Goal: Task Accomplishment & Management: Complete application form

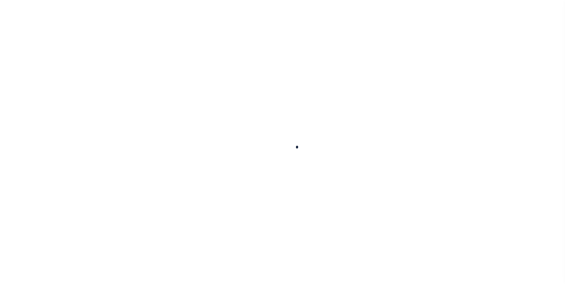
type input "03290119857-00300"
type input "[PERSON_NAME]"
select select
type input "LOT [STREET_ADDRESS]"
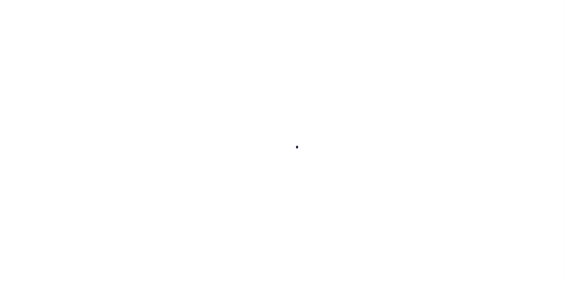
type input "GREENVILLE WI 54942"
select select "10"
select select "Escrow"
type input "N1027 GLENNVIEW DR"
type input "110084004"
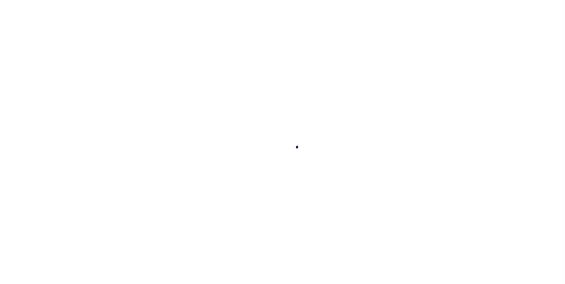
select select
type input "[GEOGRAPHIC_DATA], WI 54942"
type input "01"
type input "WI"
type textarea "Municipality = [GEOGRAPHIC_DATA], TOWN OF;"
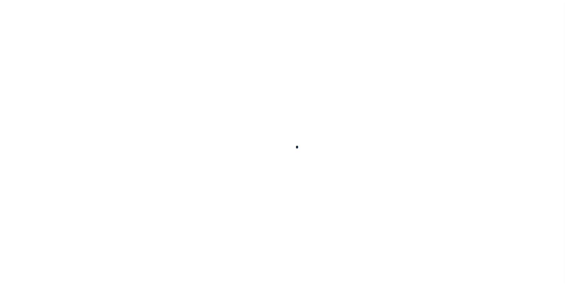
select select "4309"
select select "2129"
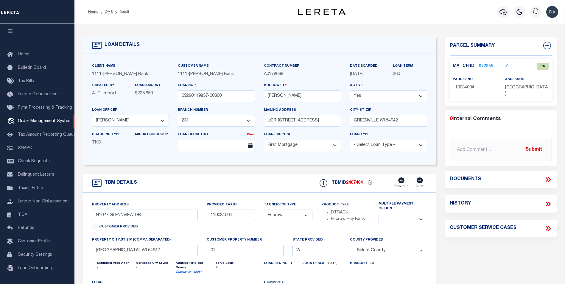
click at [488, 66] on link "972865" at bounding box center [486, 66] width 14 height 6
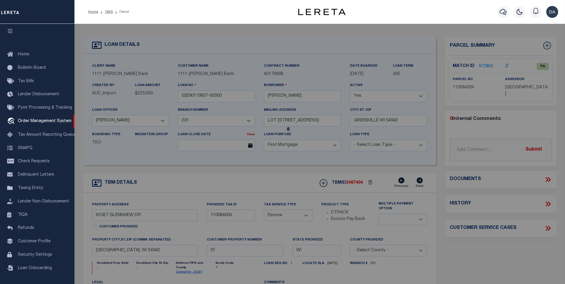
checkbox input "false"
select select "PA"
type input "N1027 GLENNVIEW DR"
type input "GREENVILLE WI 54942"
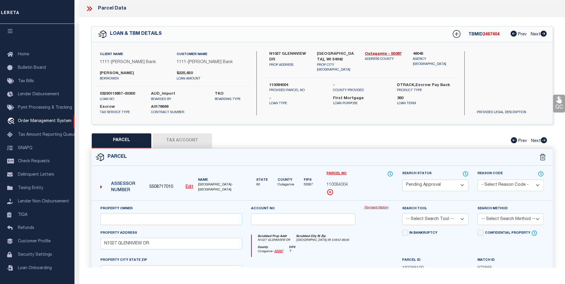
click at [178, 143] on button "Tax Account" at bounding box center [182, 140] width 60 height 15
select select "100"
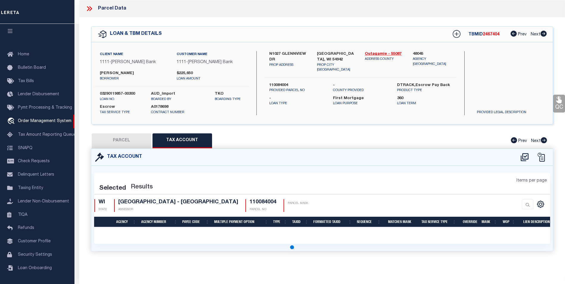
select select "100"
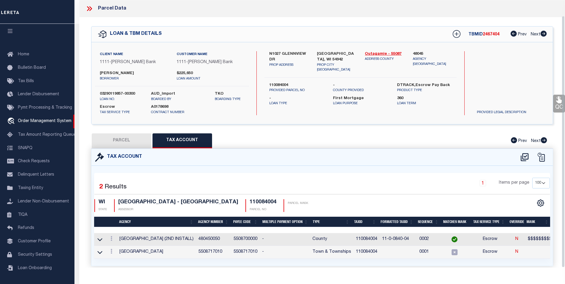
scroll to position [17, 0]
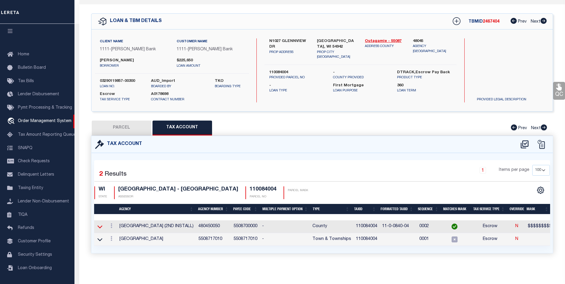
click at [100, 224] on icon at bounding box center [99, 227] width 5 height 6
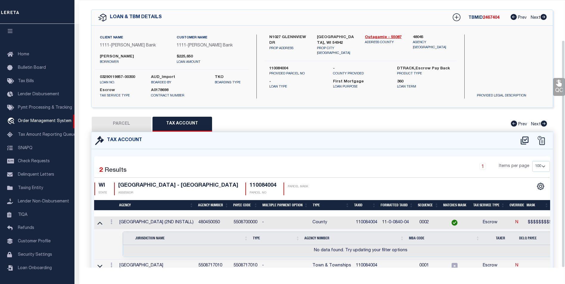
scroll to position [47, 0]
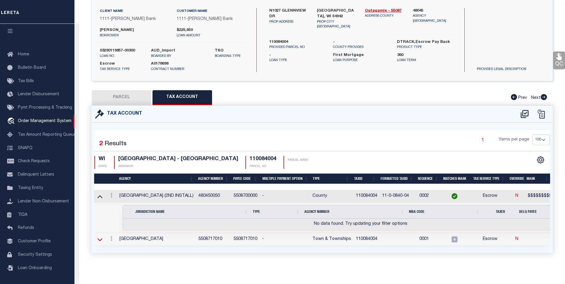
click at [98, 238] on icon at bounding box center [99, 239] width 5 height 3
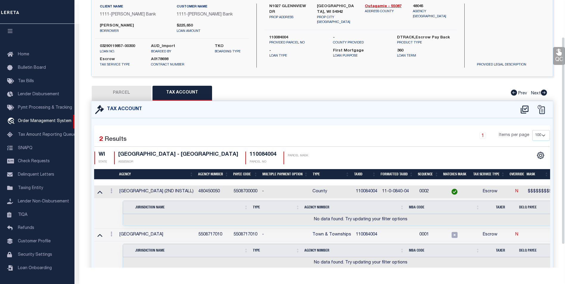
scroll to position [18, 0]
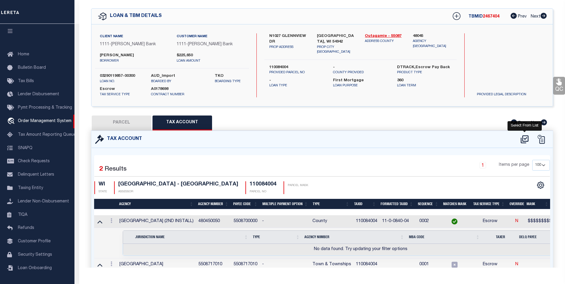
click at [523, 137] on icon at bounding box center [525, 140] width 10 height 10
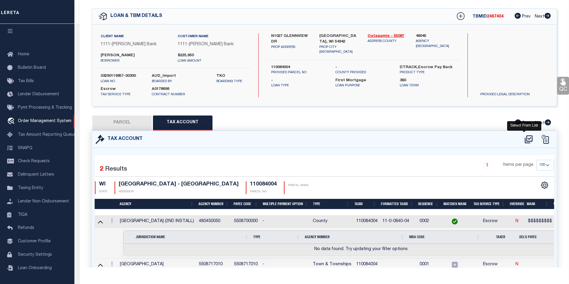
select select "100"
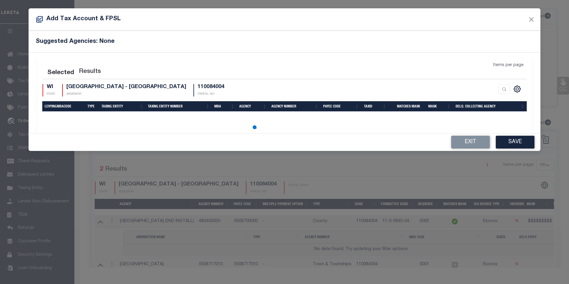
select select "100"
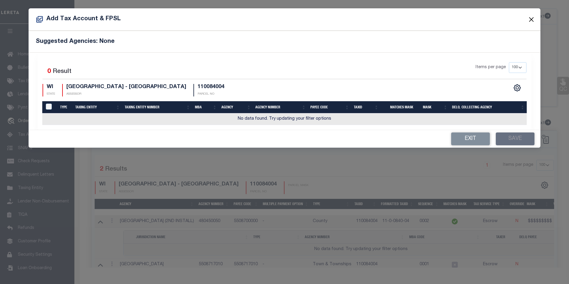
click at [531, 19] on button "Close" at bounding box center [532, 19] width 8 height 8
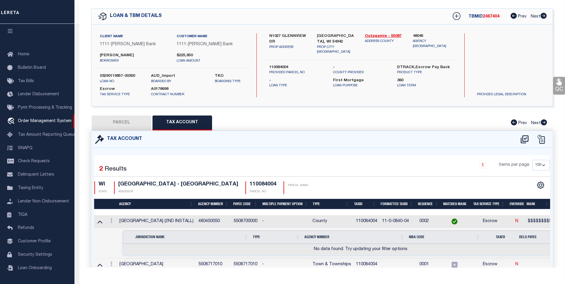
click at [341, 153] on div "Selected 2 Results 1 Items per page 10 25 50 100 WI STATE" at bounding box center [321, 228] width 461 height 161
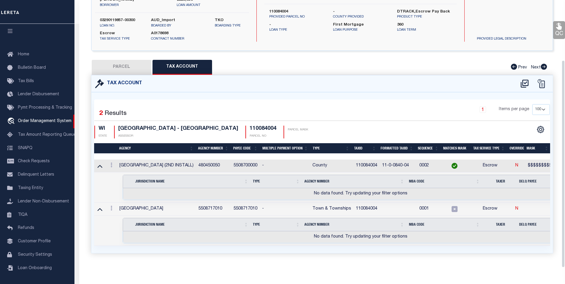
click at [357, 105] on div "1 Items per page 10 25 50 100" at bounding box center [380, 111] width 340 height 15
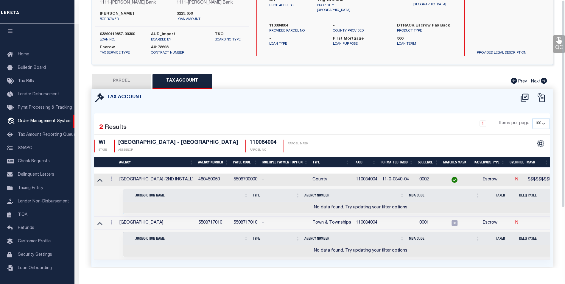
scroll to position [0, 0]
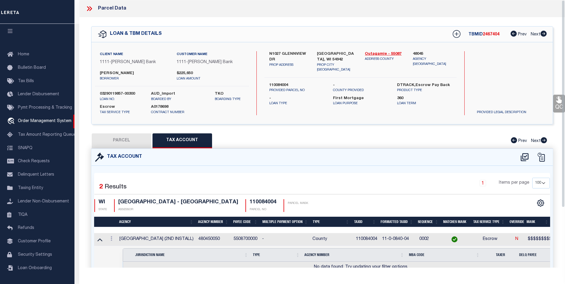
click at [113, 142] on button "PARCEL" at bounding box center [122, 140] width 60 height 15
select select "AS"
checkbox input "false"
select select "PA"
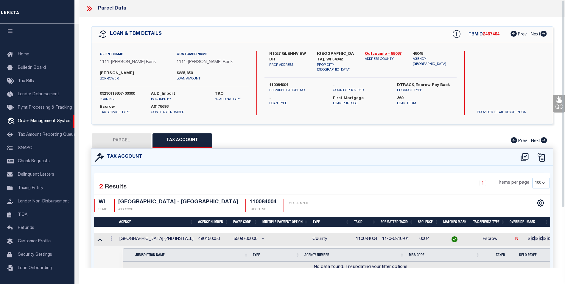
type input "N1027 GLENNVIEW DR"
type input "GREENVILLE WI 54942"
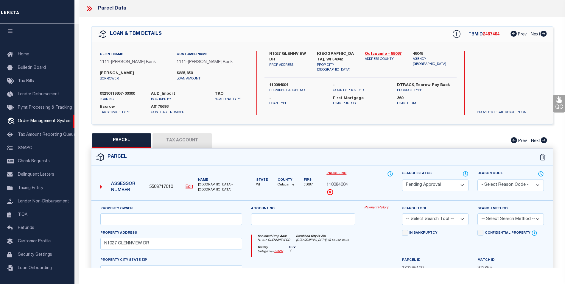
click at [193, 140] on button "Tax Account" at bounding box center [182, 140] width 60 height 15
select select "100"
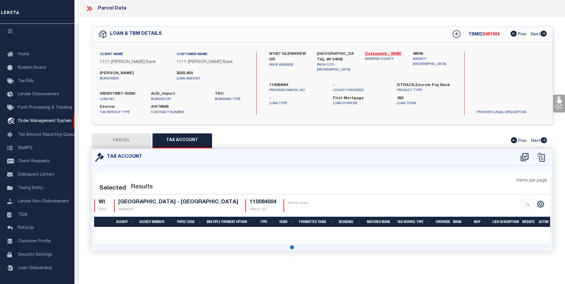
select select "100"
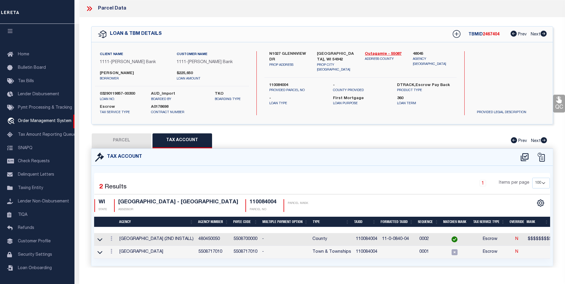
scroll to position [17, 0]
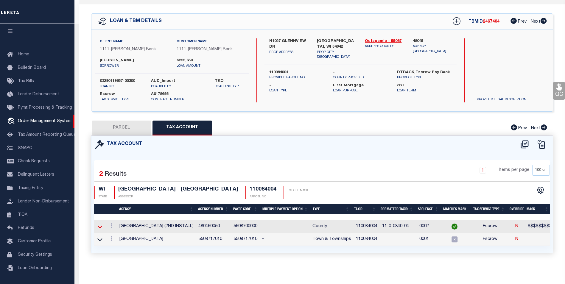
click at [100, 224] on icon at bounding box center [99, 227] width 5 height 6
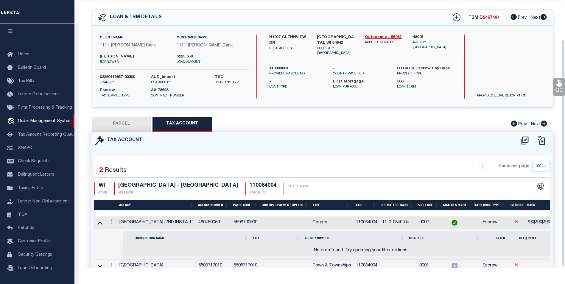
scroll to position [47, 0]
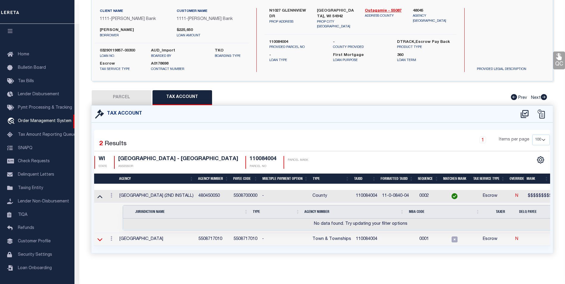
click at [100, 238] on icon at bounding box center [99, 239] width 5 height 3
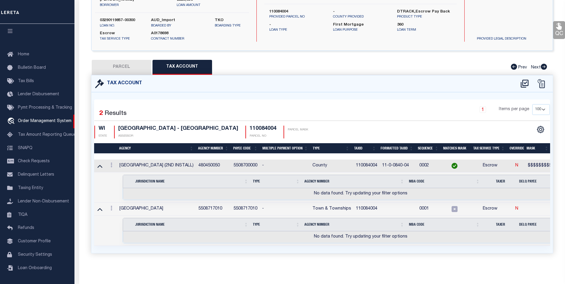
scroll to position [48, 0]
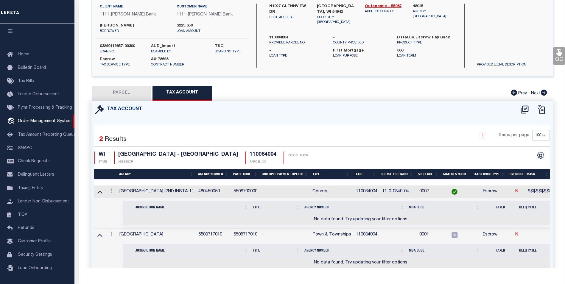
click at [303, 114] on div "Tax Account" at bounding box center [321, 109] width 461 height 17
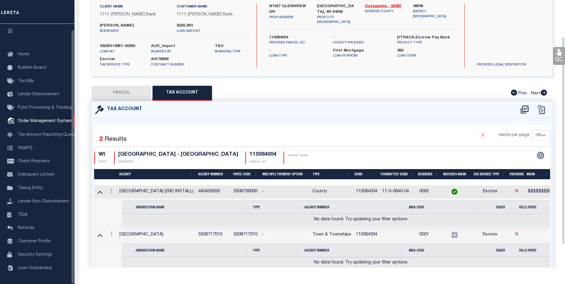
click at [293, 102] on div "Tax Account" at bounding box center [321, 109] width 461 height 17
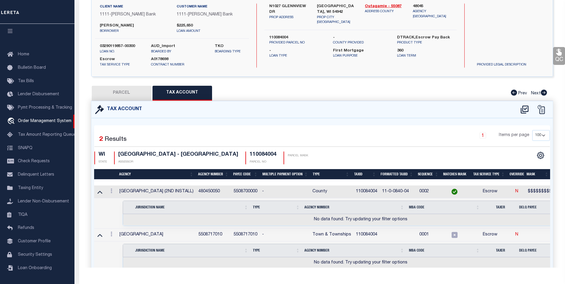
click at [348, 125] on div "Selected 2 Results 1 Items per page 10 25 50 100 WI STATE ASSESSOR" at bounding box center [322, 198] width 456 height 147
click at [343, 119] on div "Selected 2 Results 1 Items per page 10 25 50 100 WI STATE" at bounding box center [321, 198] width 461 height 161
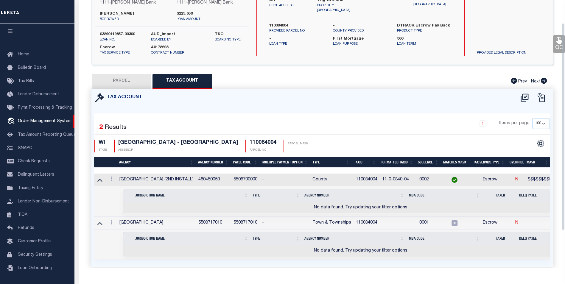
scroll to position [0, 0]
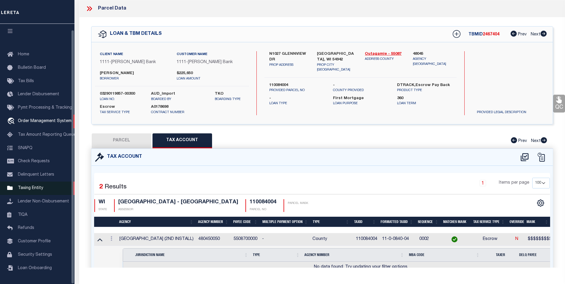
click at [25, 189] on link "Taxing Entity" at bounding box center [37, 188] width 74 height 13
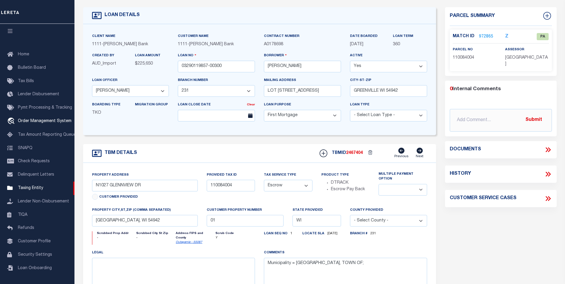
click at [359, 12] on div "LOAN DETAILS" at bounding box center [259, 15] width 353 height 17
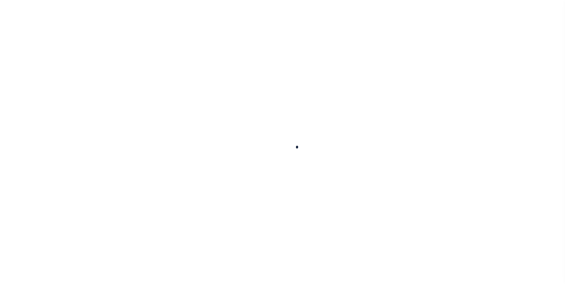
scroll to position [30, 0]
type input "03290119857-00300"
type input "[PERSON_NAME]"
select select
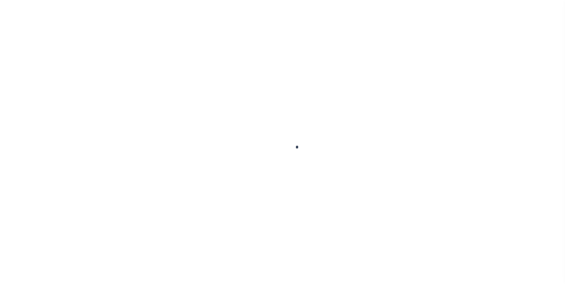
type input "LOT [STREET_ADDRESS]"
type input "GREENVILLE WI 54942"
select select "10"
select select "Escrow"
type input "N1027 GLENNVIEW DR"
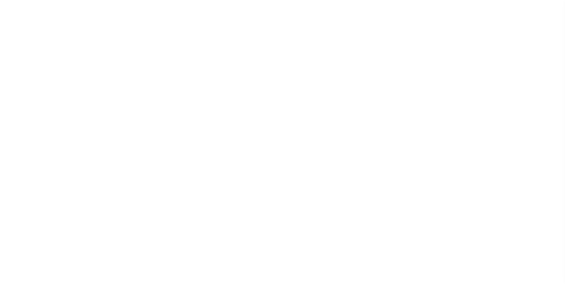
type input "110084004"
select select
type input "[GEOGRAPHIC_DATA], WI 54942"
type input "01"
type input "WI"
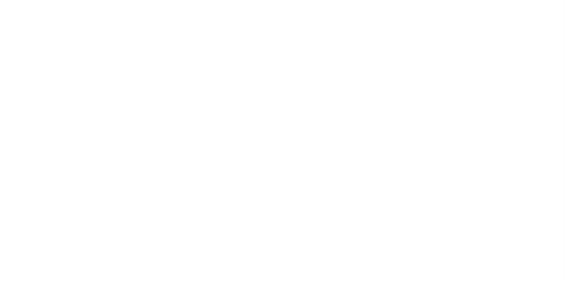
type textarea "Municipality = [GEOGRAPHIC_DATA], TOWN OF;"
select select "4309"
select select "2129"
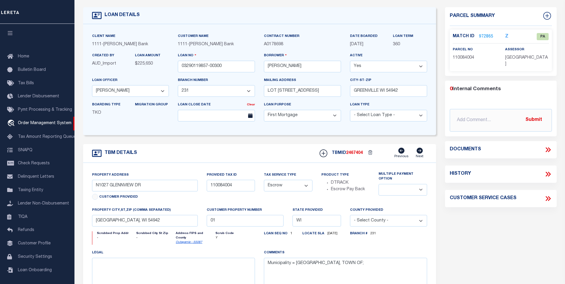
scroll to position [6, 0]
click at [224, 155] on div "TBM DETAILS TBMID 2467404 Previous Next" at bounding box center [259, 153] width 353 height 19
click at [488, 35] on link "972865" at bounding box center [486, 37] width 14 height 6
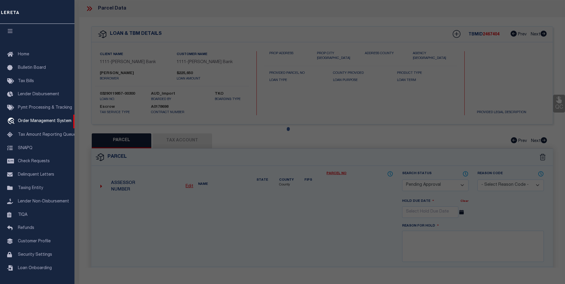
select select "AS"
checkbox input "false"
select select "PA"
type input "N1027 GLENNVIEW DR"
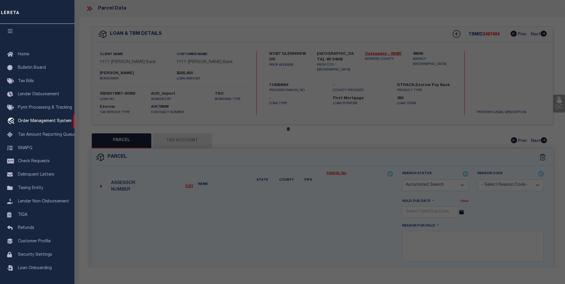
type input "GREENVILLE WI 54942"
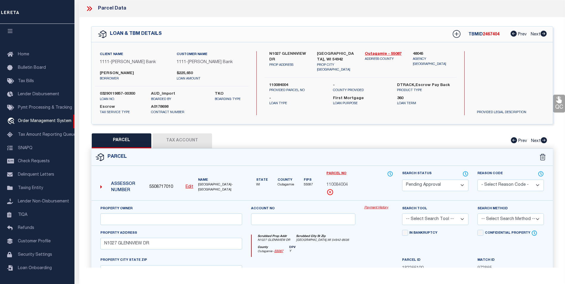
click at [159, 186] on span "5508717010" at bounding box center [161, 187] width 24 height 7
copy span "5508717010"
click at [175, 163] on div "Parcel" at bounding box center [321, 157] width 461 height 17
click at [362, 153] on div "Parcel" at bounding box center [321, 157] width 461 height 17
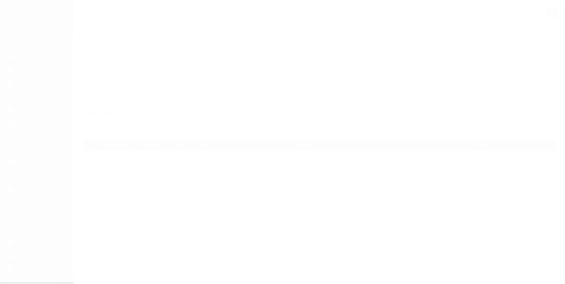
scroll to position [6, 0]
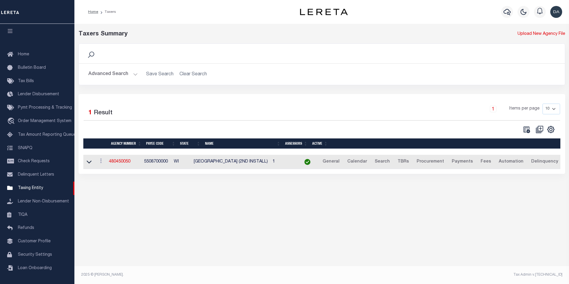
click at [130, 75] on button "Advanced Search" at bounding box center [112, 75] width 49 height 12
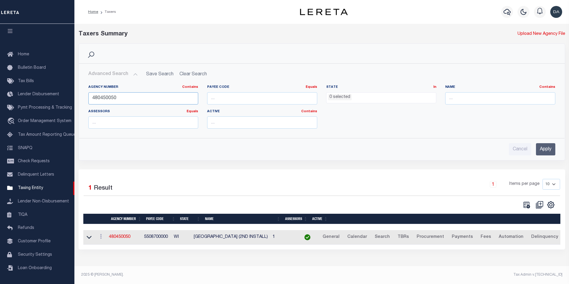
click at [192, 98] on input "480450050" at bounding box center [143, 98] width 110 height 12
click at [195, 73] on h2 "Advanced Search Save Search Clear Search tblPayees_dynamictable_____DefaultSave…" at bounding box center [322, 75] width 477 height 12
click at [190, 75] on h2 "Advanced Search Save Search Clear Search tblPayees_dynamictable_____DefaultSave…" at bounding box center [322, 75] width 477 height 12
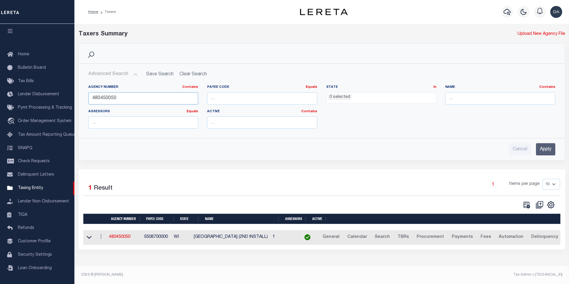
click at [149, 100] on input "480450050" at bounding box center [143, 98] width 110 height 12
click at [547, 152] on input "Apply" at bounding box center [545, 149] width 19 height 12
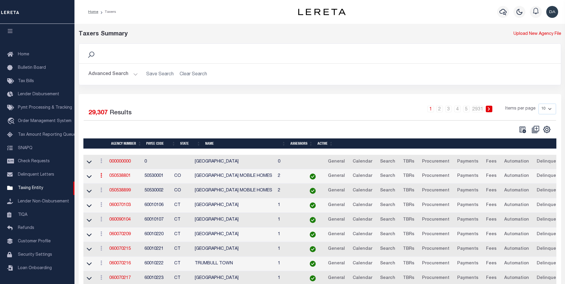
click at [102, 178] on icon at bounding box center [101, 175] width 2 height 5
click at [89, 178] on icon at bounding box center [89, 176] width 5 height 6
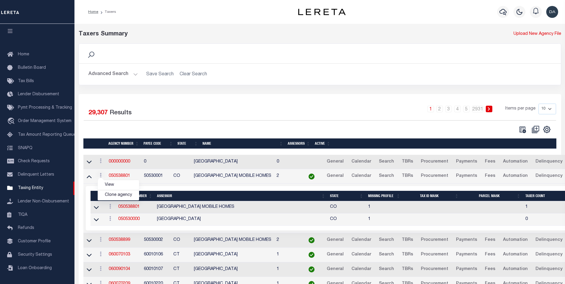
click at [89, 188] on div "Selected 2 Results Items per page" at bounding box center [337, 208] width 502 height 44
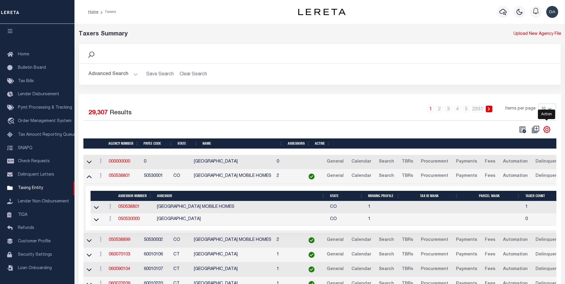
click at [546, 130] on icon "" at bounding box center [547, 130] width 8 height 8
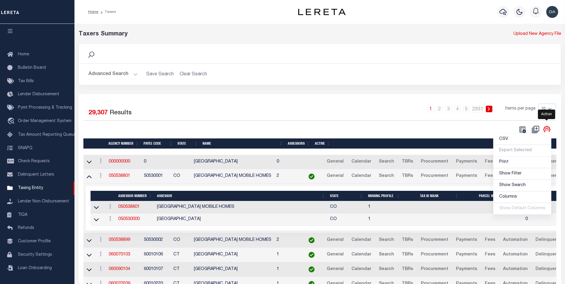
click at [546, 130] on icon "" at bounding box center [547, 130] width 8 height 8
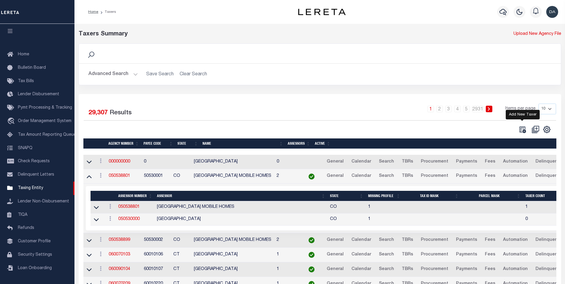
click at [519, 130] on icon "" at bounding box center [522, 129] width 7 height 7
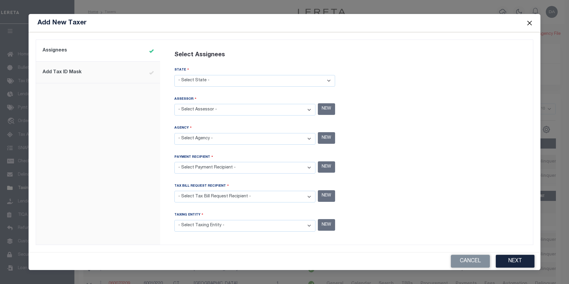
click at [238, 93] on div "Select Assignees STATE - Select State - AK AL AR AZ CA CO CT DC DE FL GA GU HI …" at bounding box center [254, 138] width 175 height 191
click at [245, 85] on select "- Select State - AK AL AR AZ CA CO CT DC DE FL GA GU HI IA ID IL IN KS KY LA MA…" at bounding box center [255, 81] width 161 height 12
click at [376, 82] on div at bounding box center [439, 142] width 184 height 198
click at [270, 80] on select "- Select State - AK AL AR AZ CA CO CT DC DE FL GA GU HI IA ID IL IN KS KY LA MA…" at bounding box center [255, 81] width 161 height 12
click at [175, 77] on select "- Select State - AK AL AR AZ CA CO CT DC DE FL GA GU HI IA ID IL IN KS KY LA MA…" at bounding box center [255, 81] width 161 height 12
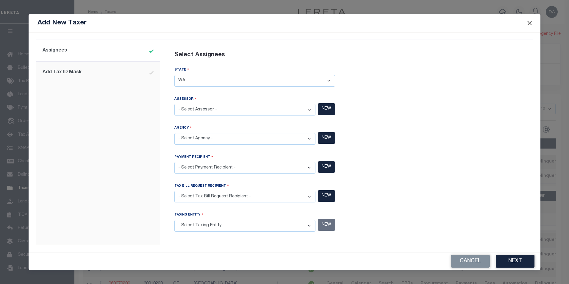
click at [419, 127] on div at bounding box center [439, 142] width 184 height 198
click at [312, 108] on select "- Select Assessor -" at bounding box center [245, 110] width 141 height 12
click at [331, 82] on select "- Select State - AK AL AR AZ CA CO CT DC DE FL GA GU HI IA ID IL IN KS KY LA MA…" at bounding box center [255, 81] width 161 height 12
select select "WI"
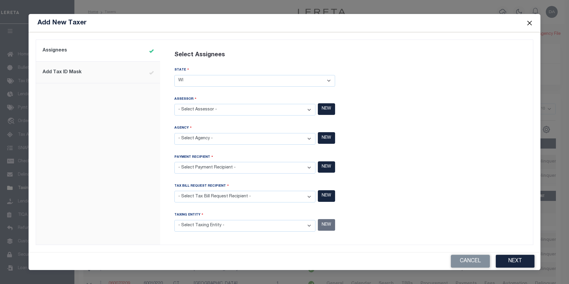
click at [175, 77] on select "- Select State - AK AL AR AZ CA CO CT DC DE FL GA GU HI IA ID IL IN KS KY LA MA…" at bounding box center [255, 81] width 161 height 12
click at [379, 108] on div at bounding box center [439, 142] width 184 height 198
click at [188, 110] on select "- Select Assessor - ADAMS COUNTY - County ADAMS COUNTY MOBILE HOMES - Interim M…" at bounding box center [245, 110] width 141 height 12
click at [471, 130] on div at bounding box center [439, 142] width 184 height 198
click at [462, 129] on div at bounding box center [439, 142] width 184 height 198
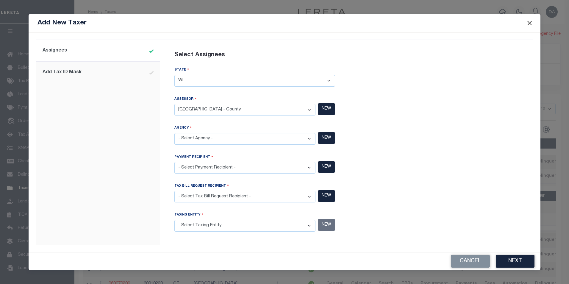
click at [225, 111] on select "- Select Assessor - ADAMS COUNTY - County ADAMS COUNTY MOBILE HOMES - Interim M…" at bounding box center [245, 110] width 141 height 12
select select "5302300000"
click at [395, 98] on div at bounding box center [439, 142] width 184 height 198
click at [326, 108] on button "NEW" at bounding box center [326, 109] width 17 height 12
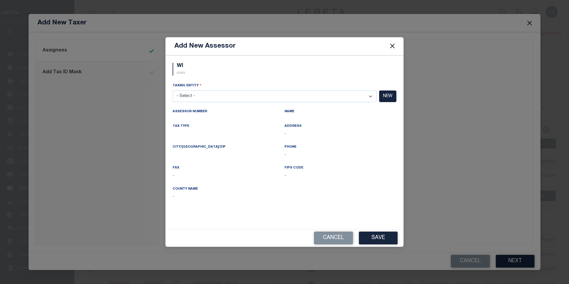
click at [264, 96] on select "- Select - ABBOTSFORD CITY - City ABBOTSFORD CITY - City ABRAMS TOWN - Town & T…" at bounding box center [275, 97] width 204 height 12
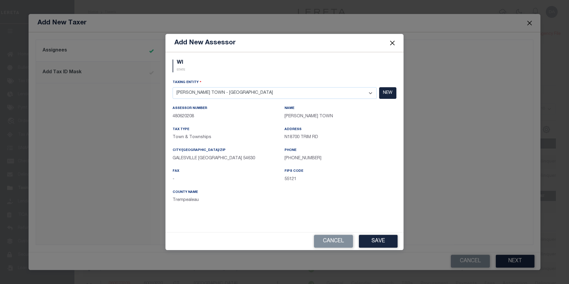
click at [264, 96] on select "- Select - ABBOTSFORD CITY - City ABBOTSFORD CITY - City ABRAMS TOWN - Town & T…" at bounding box center [275, 93] width 204 height 12
select select "5508717010"
click at [173, 87] on select "- Select - ABBOTSFORD CITY - City ABBOTSFORD CITY - City ABRAMS TOWN - Town & T…" at bounding box center [275, 93] width 204 height 12
click at [386, 238] on button "Save" at bounding box center [378, 241] width 39 height 13
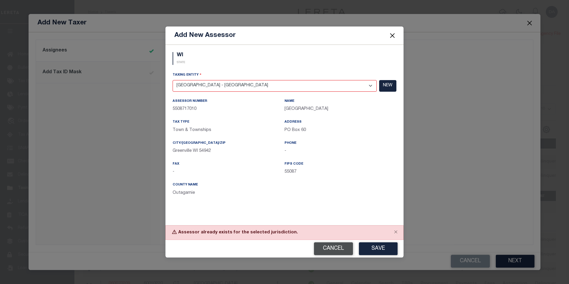
click at [340, 251] on button "Cancel" at bounding box center [333, 248] width 39 height 13
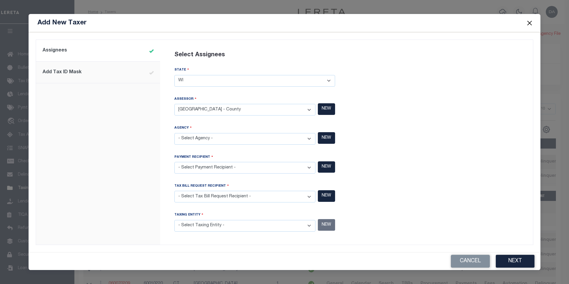
click at [267, 109] on select "- Select Assessor - ADAMS COUNTY - County ADAMS COUNTY MOBILE HOMES - Interim M…" at bounding box center [245, 110] width 141 height 12
select select "5302700000"
click at [385, 127] on div at bounding box center [439, 142] width 184 height 198
click at [531, 25] on button "Close" at bounding box center [530, 23] width 8 height 8
